Goal: Transaction & Acquisition: Purchase product/service

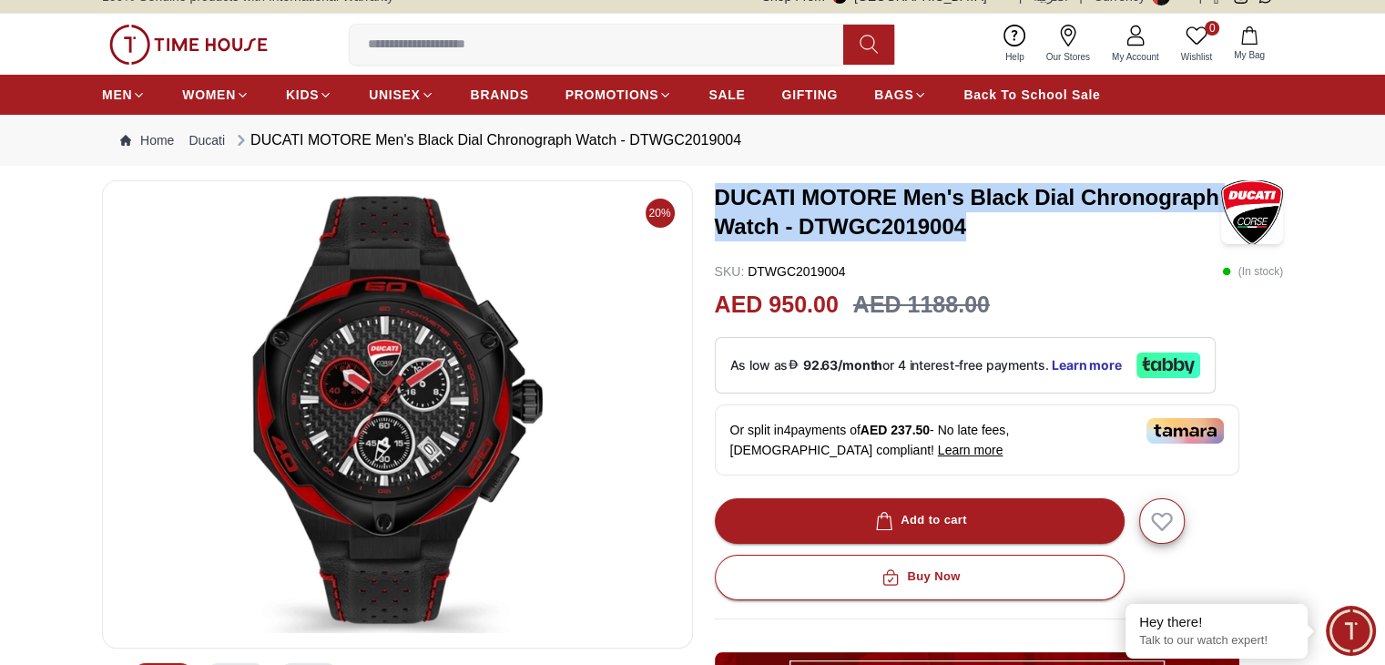
scroll to position [18, 0]
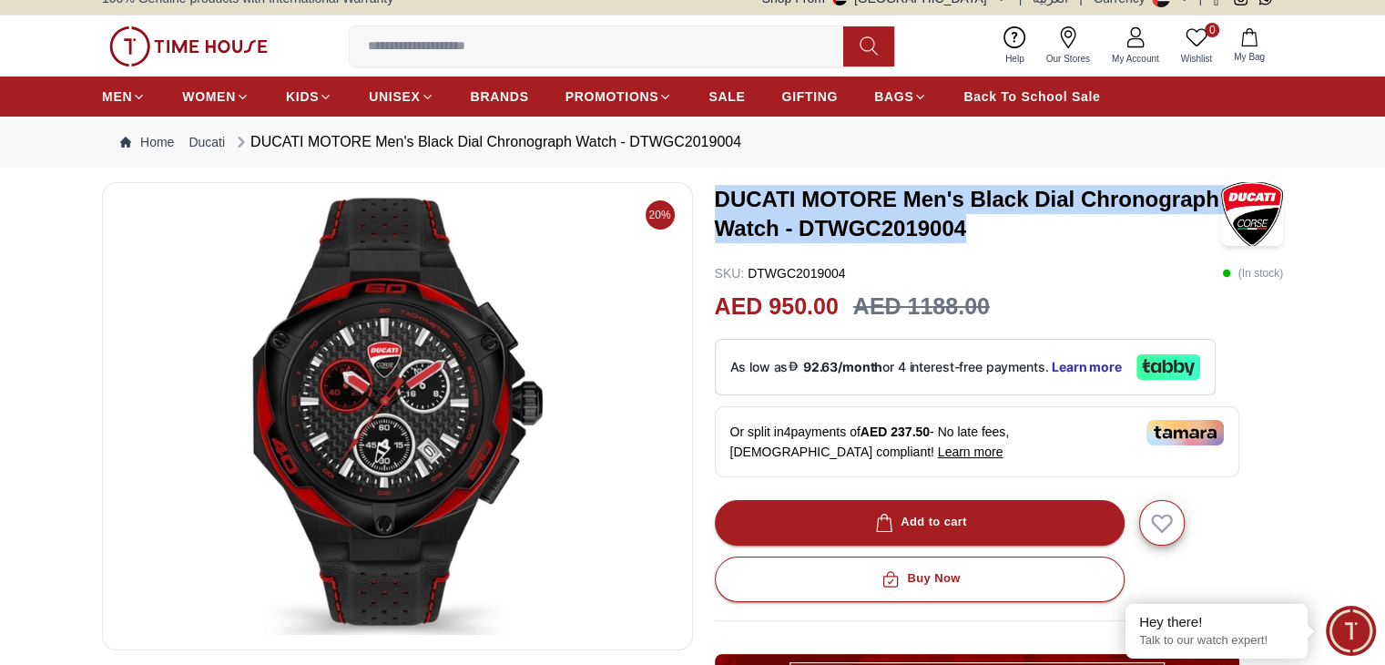
click at [550, 270] on img at bounding box center [397, 416] width 560 height 437
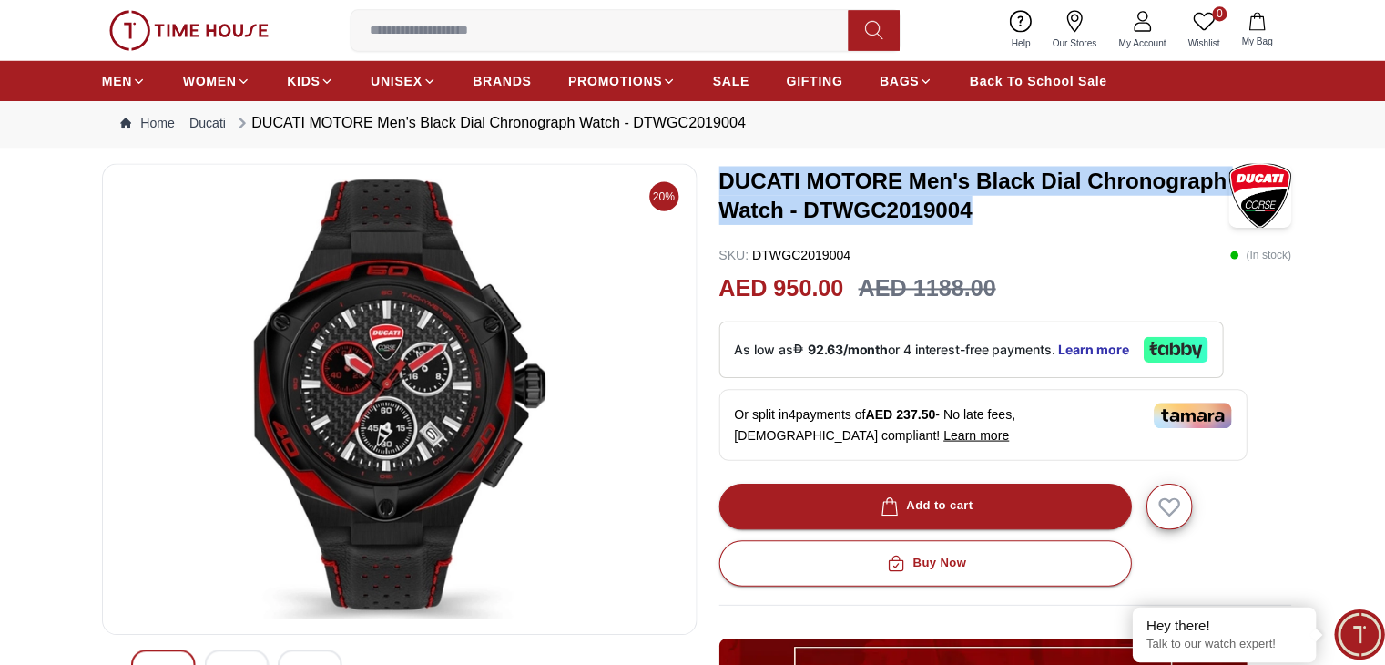
scroll to position [37, 0]
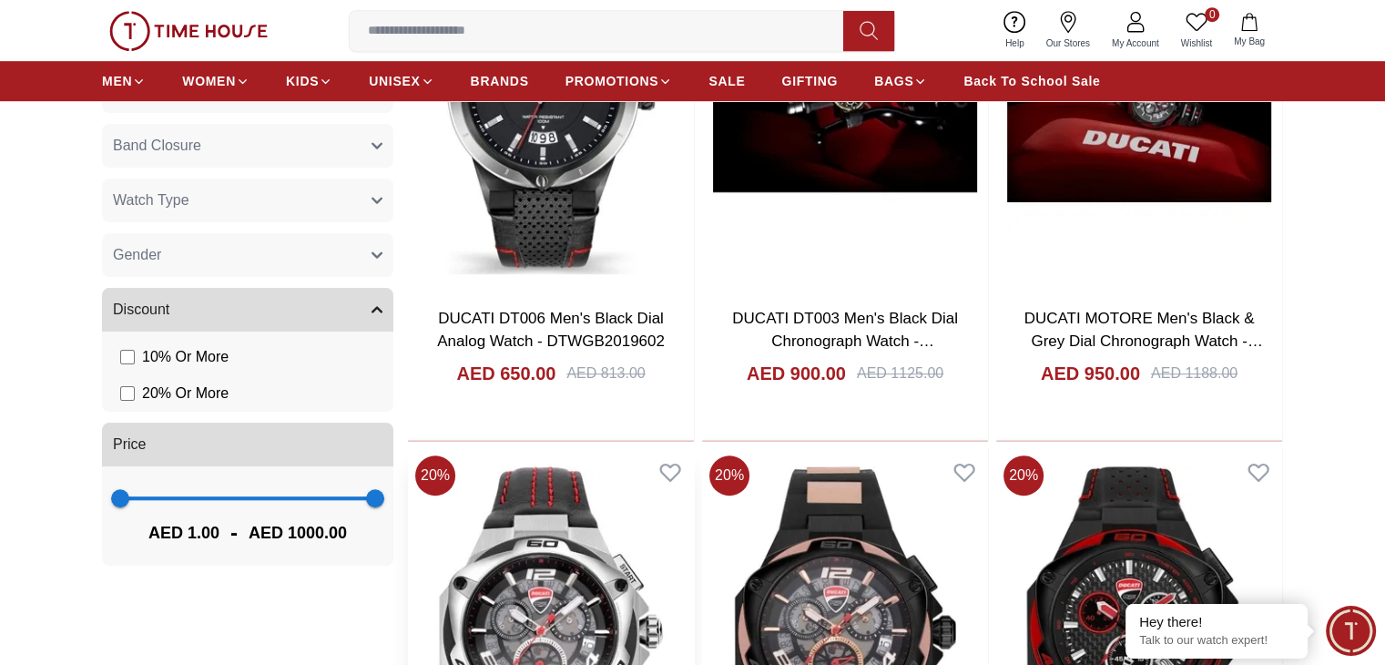
scroll to position [1011, 0]
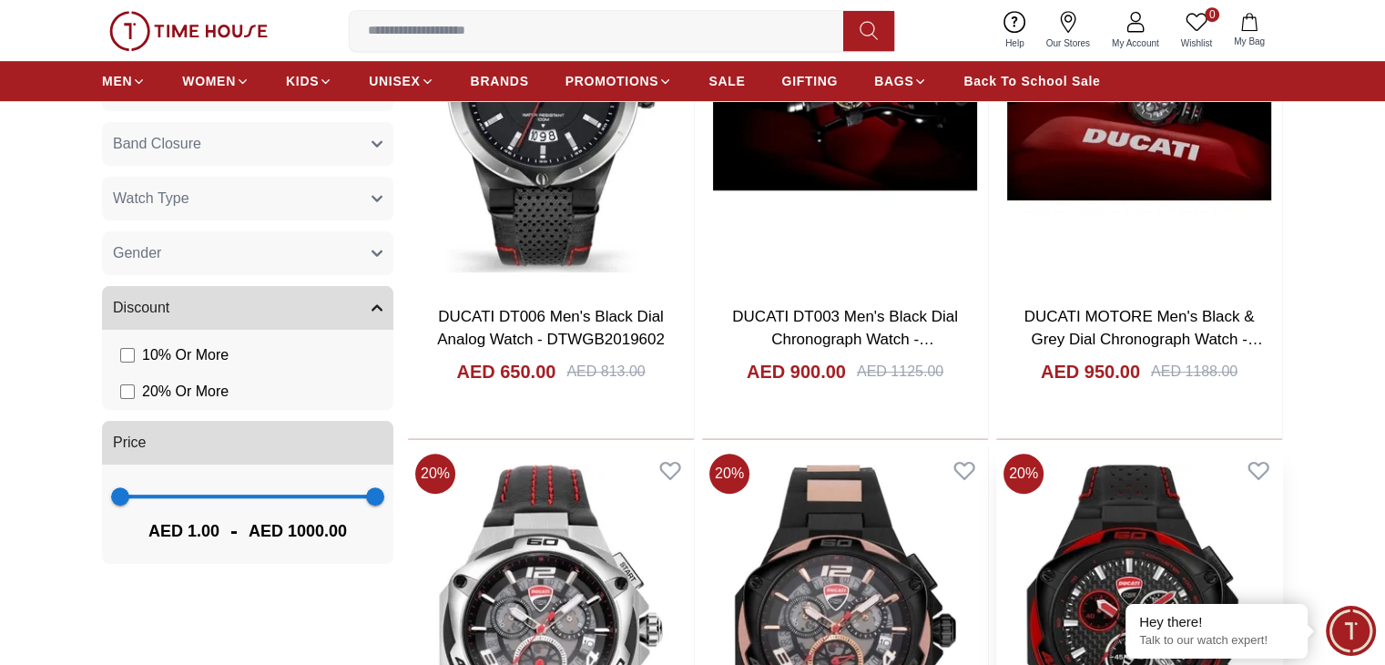
click at [996, 453] on img at bounding box center [1139, 634] width 286 height 376
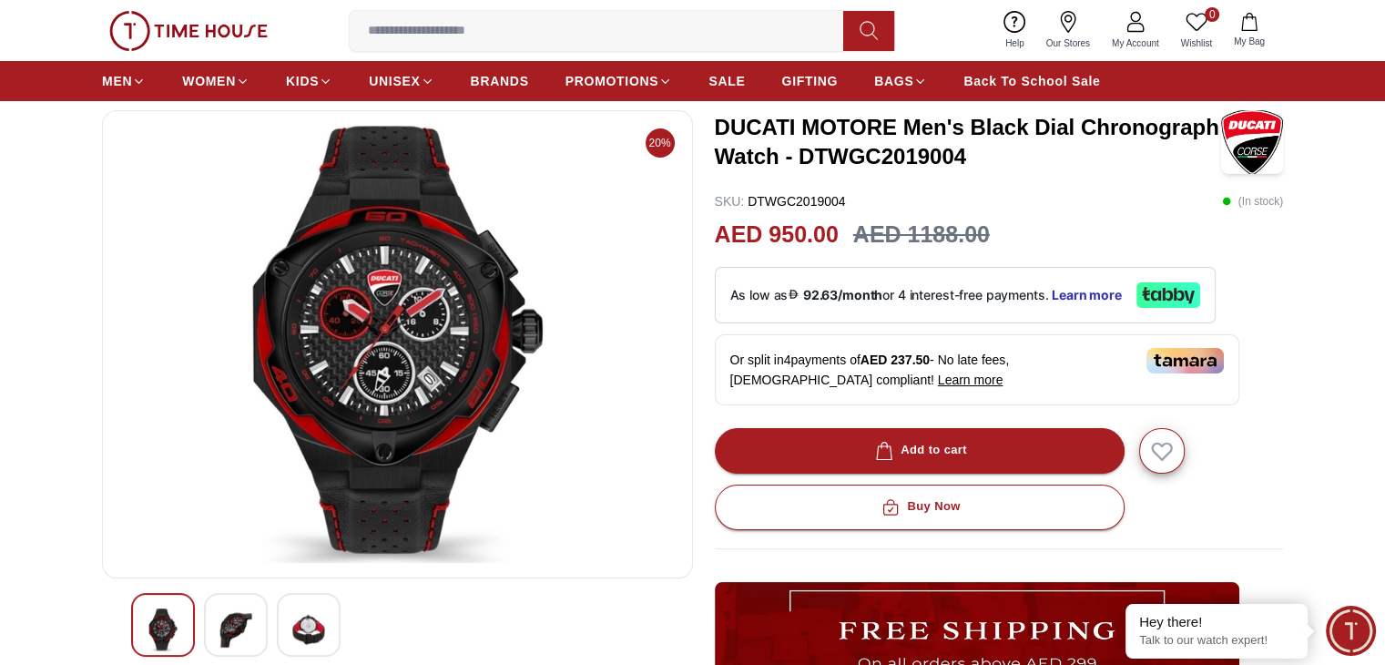
scroll to position [89, 0]
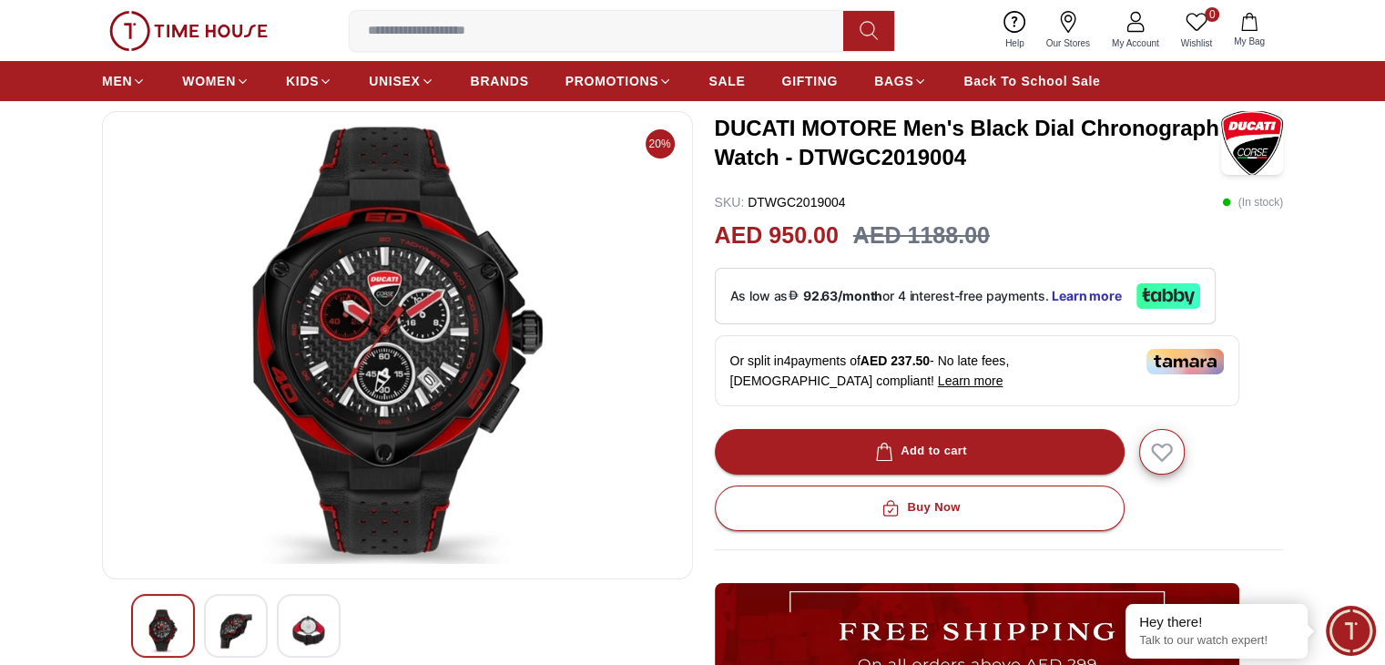
click at [519, 345] on img at bounding box center [397, 345] width 560 height 437
click at [240, 639] on img at bounding box center [235, 630] width 33 height 43
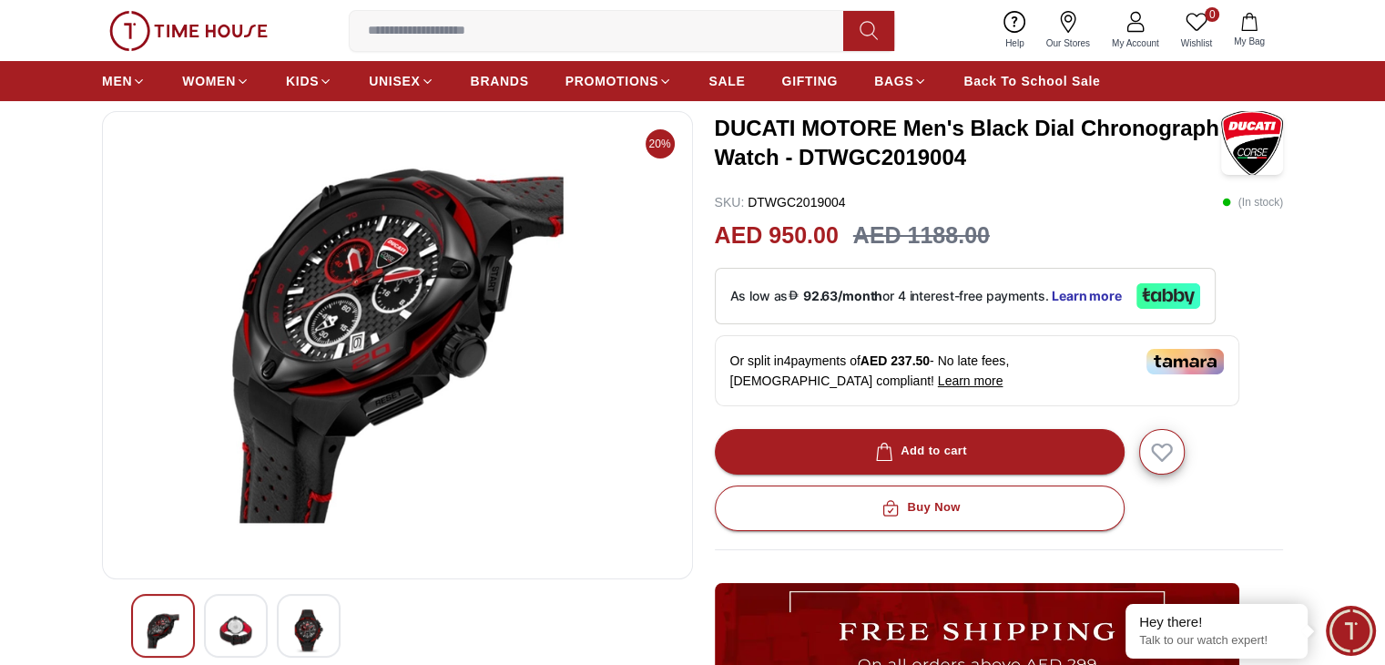
click at [303, 637] on img at bounding box center [308, 630] width 33 height 43
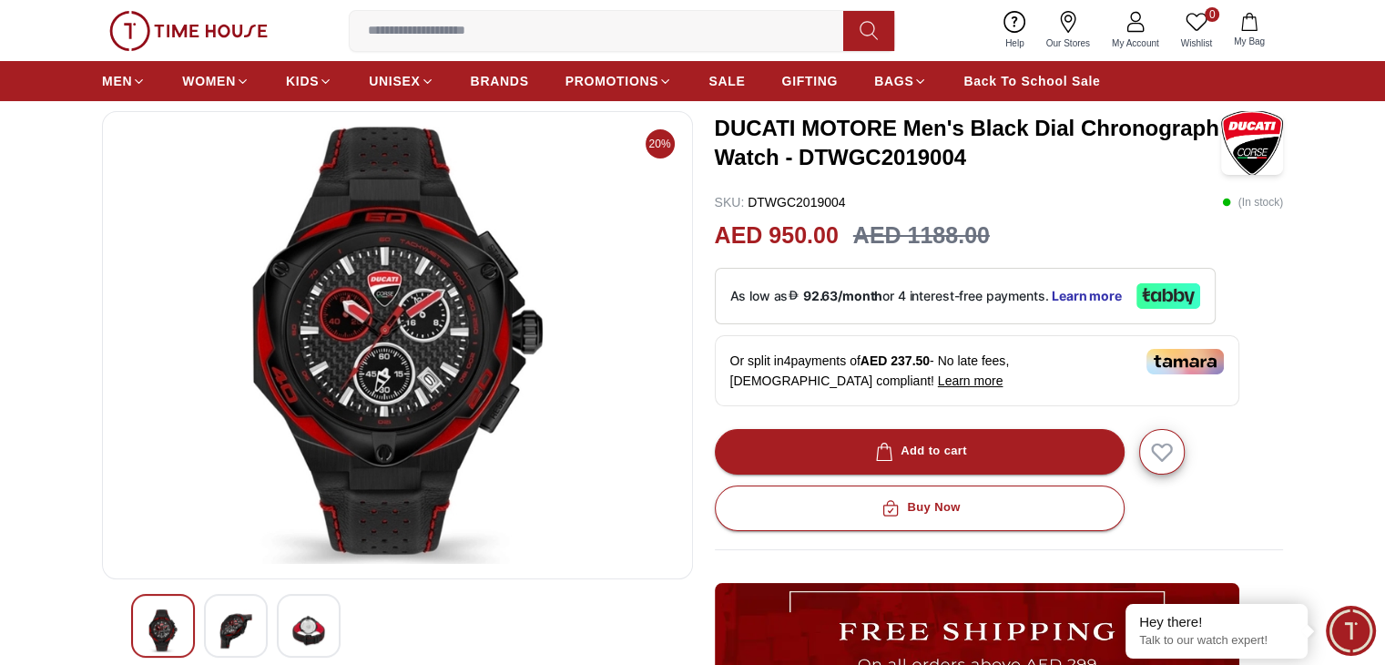
click at [230, 631] on img at bounding box center [235, 630] width 33 height 43
